Goal: Task Accomplishment & Management: Use online tool/utility

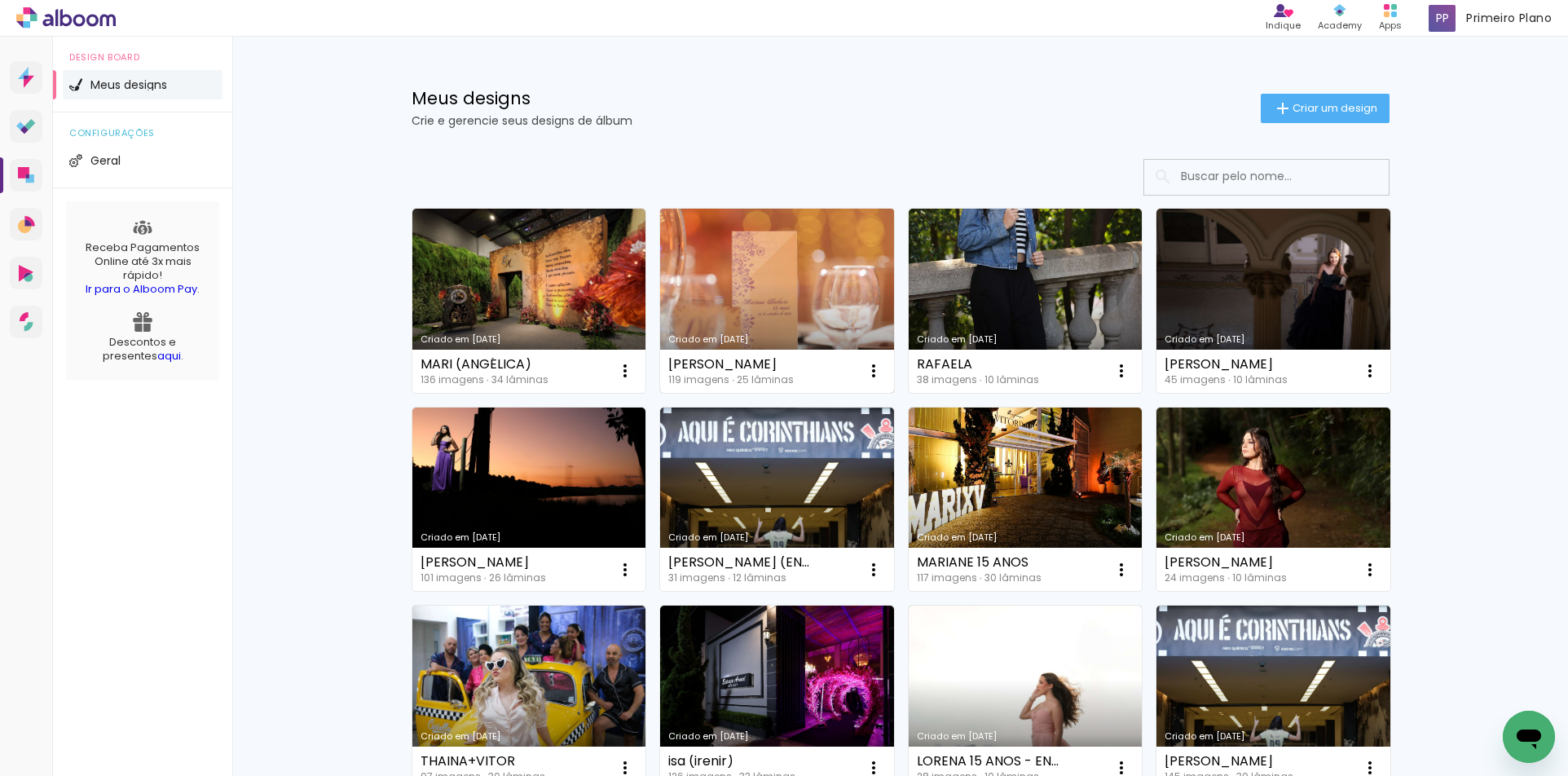
click at [776, 253] on link "Criado em 31/07/25" at bounding box center [777, 300] width 234 height 184
click at [19, 16] on icon at bounding box center [19, 18] width 8 height 8
click at [25, 220] on icon at bounding box center [28, 223] width 7 height 7
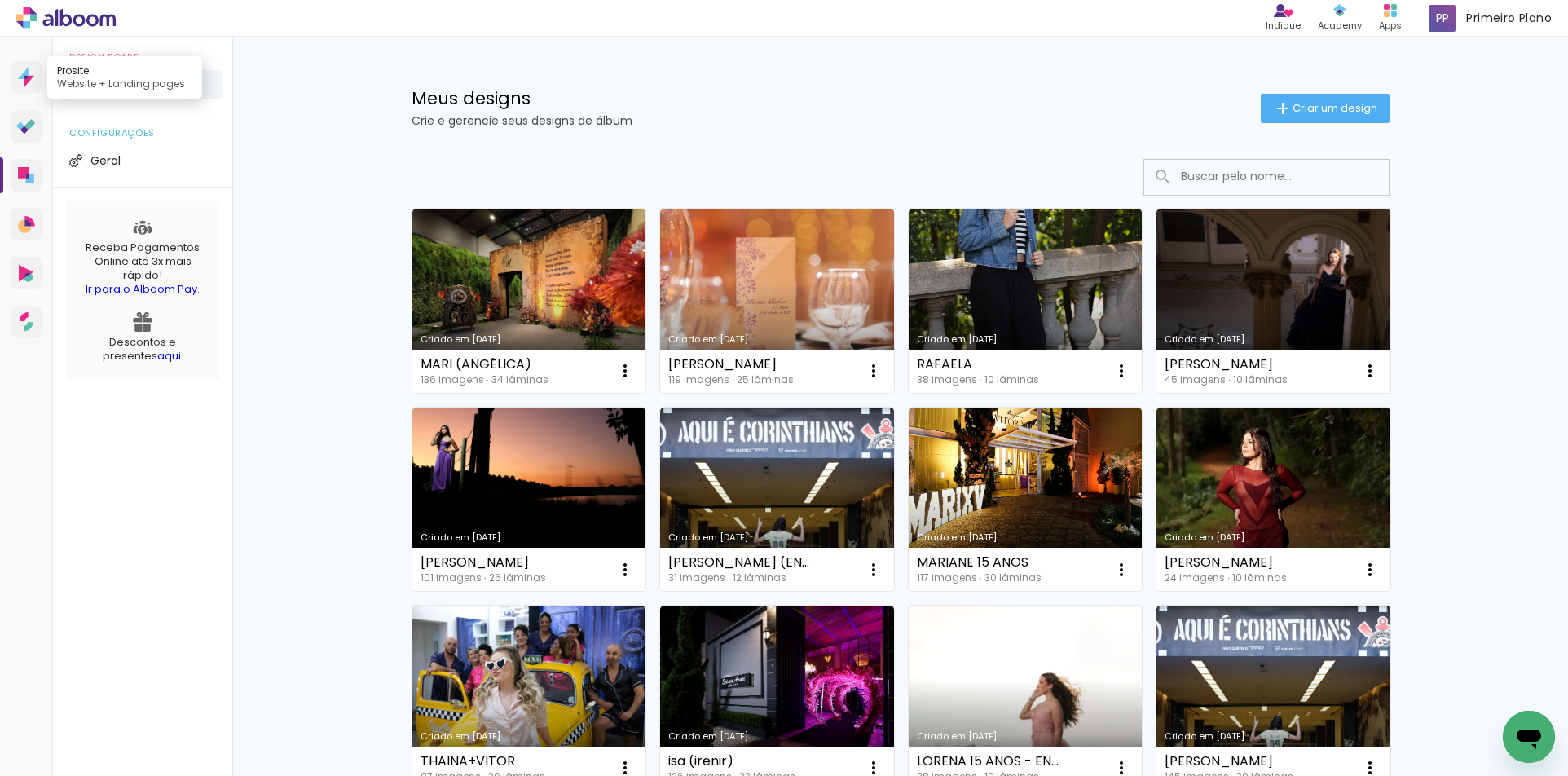
click at [21, 77] on icon at bounding box center [23, 72] width 11 height 13
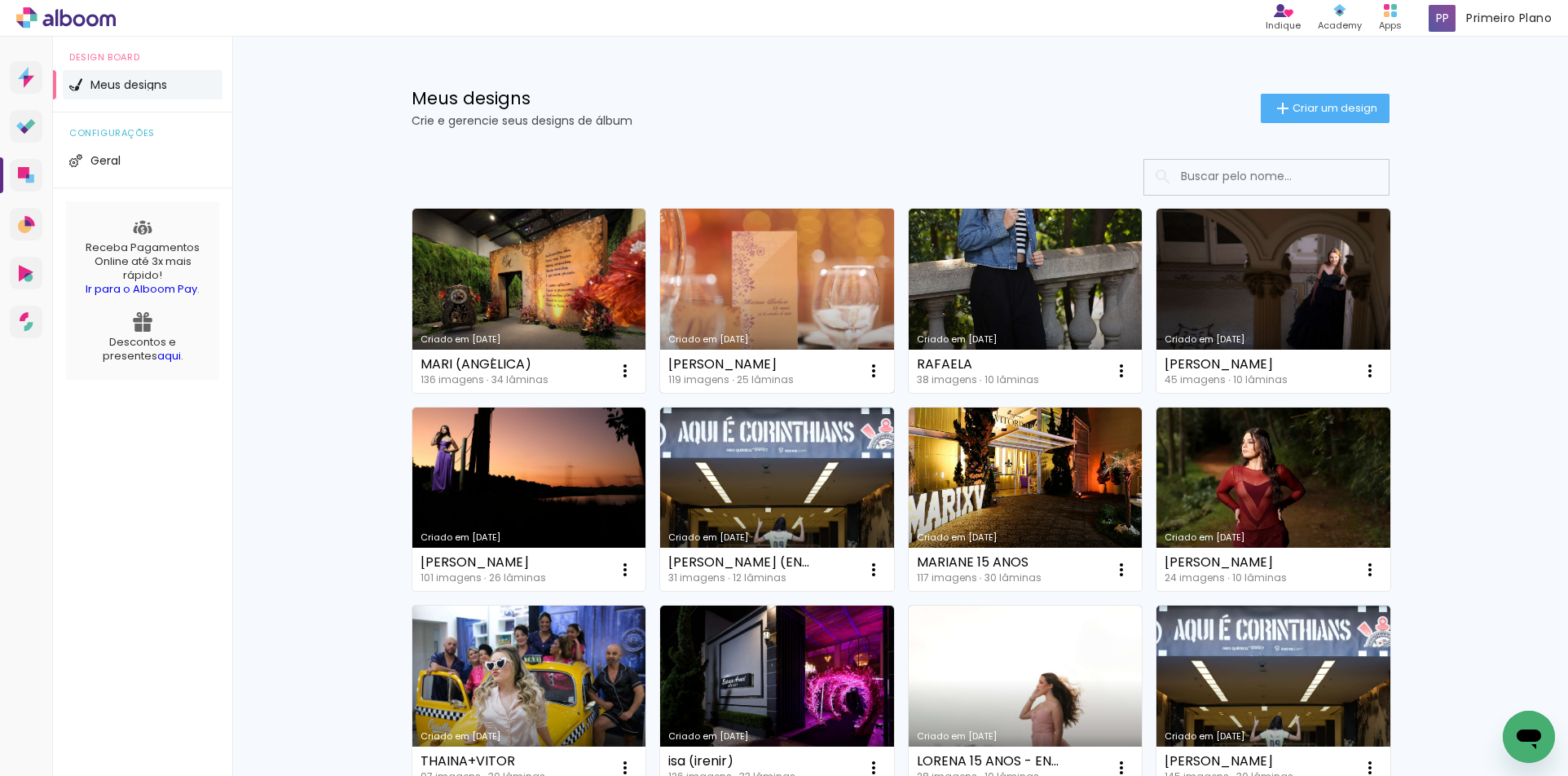
click at [769, 314] on link "Criado em [DATE]" at bounding box center [777, 300] width 234 height 184
